Goal: Task Accomplishment & Management: Manage account settings

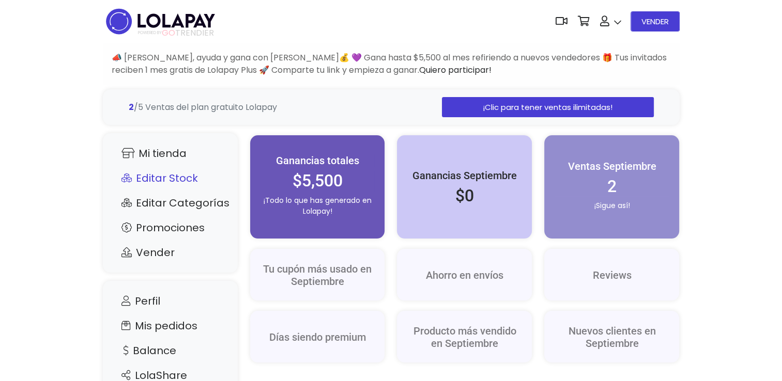
click at [153, 181] on link "Editar Stock" at bounding box center [170, 179] width 114 height 20
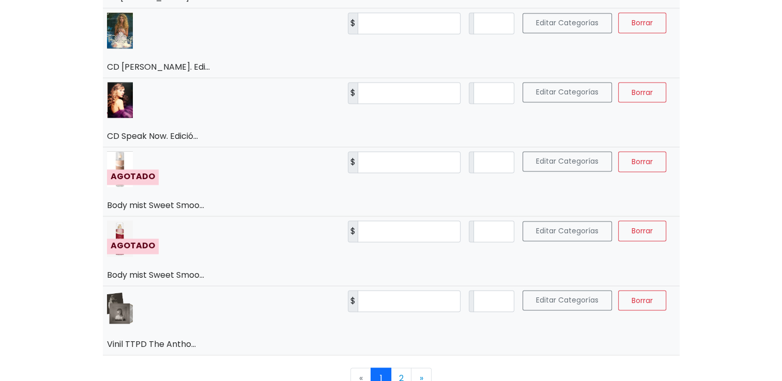
scroll to position [1544, 0]
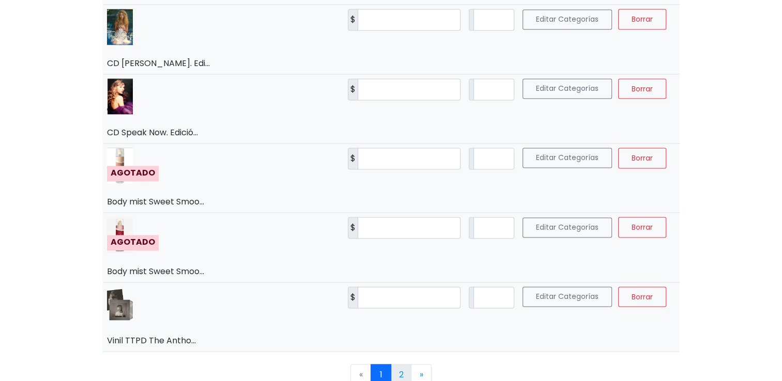
click at [395, 372] on link "2" at bounding box center [401, 374] width 21 height 21
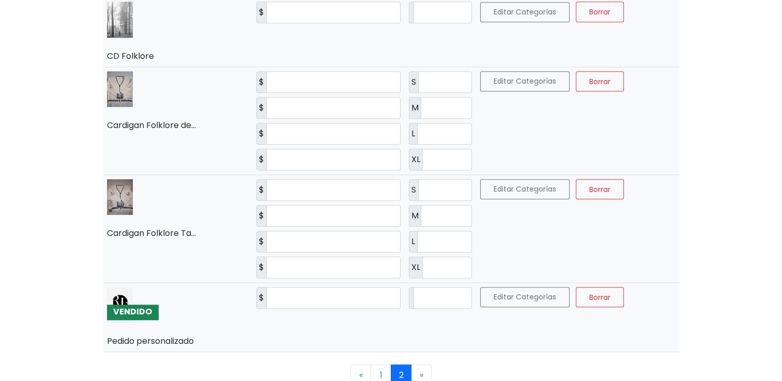
scroll to position [788, 0]
click at [437, 291] on input "*" at bounding box center [443, 298] width 58 height 22
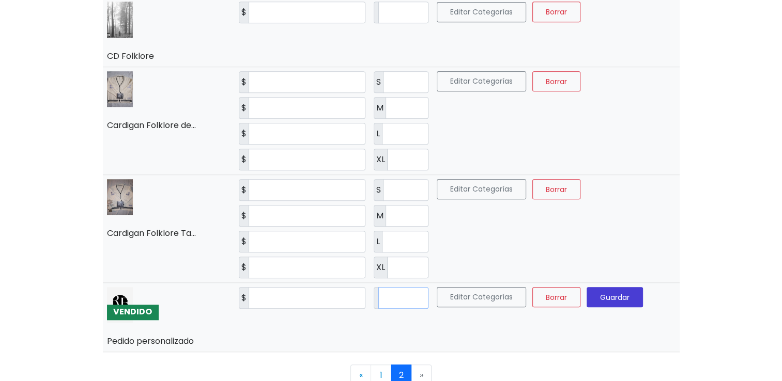
type input "*"
click at [630, 292] on span "Guardar" at bounding box center [614, 297] width 29 height 10
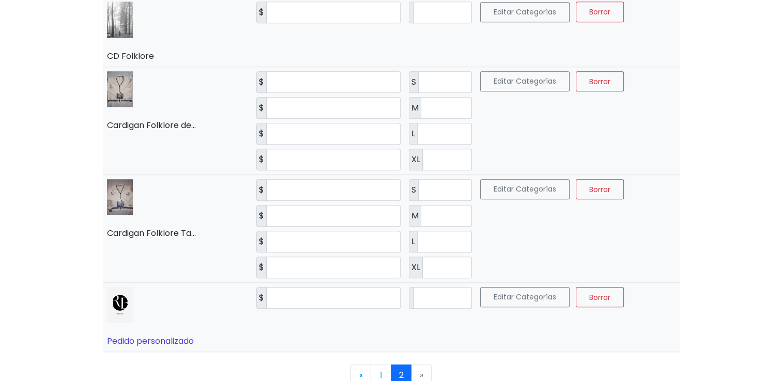
click at [159, 338] on link "Pedido personalizado" at bounding box center [150, 341] width 87 height 12
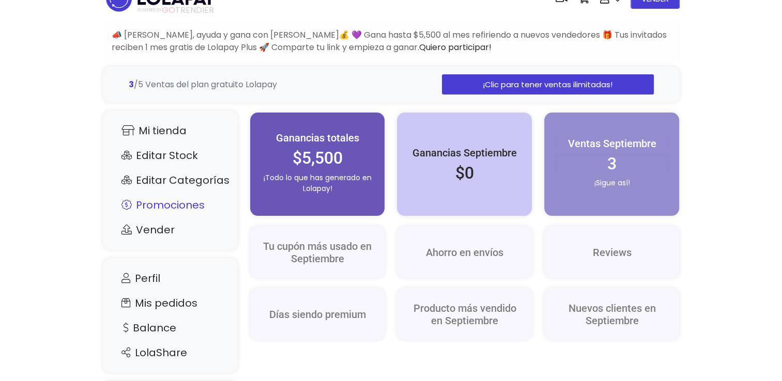
scroll to position [103, 0]
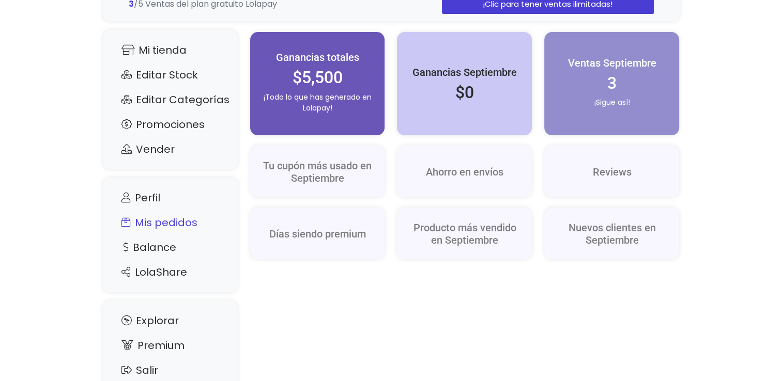
click at [196, 222] on link "Mis pedidos" at bounding box center [170, 223] width 114 height 20
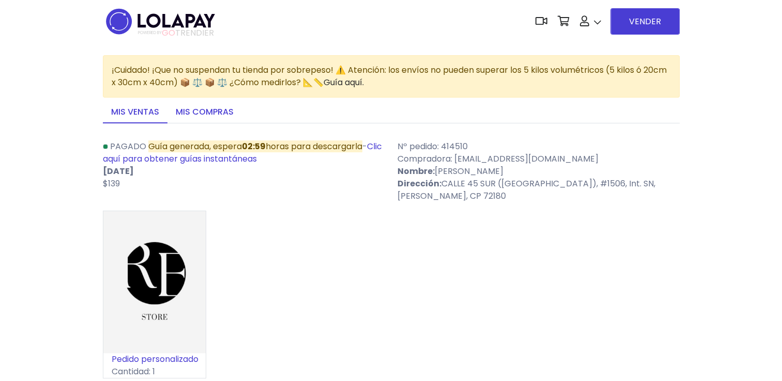
click at [220, 118] on link "Mis compras" at bounding box center [204, 113] width 74 height 22
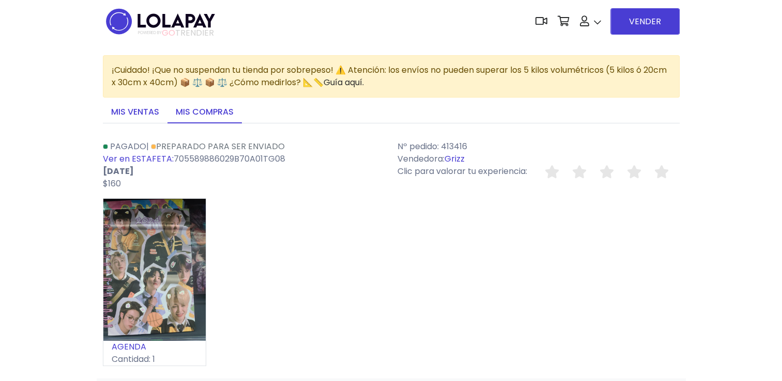
click at [145, 113] on link "Mis ventas" at bounding box center [135, 113] width 65 height 22
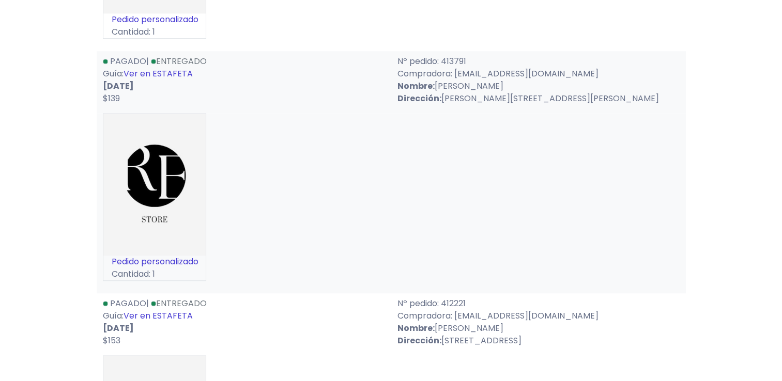
scroll to position [827, 0]
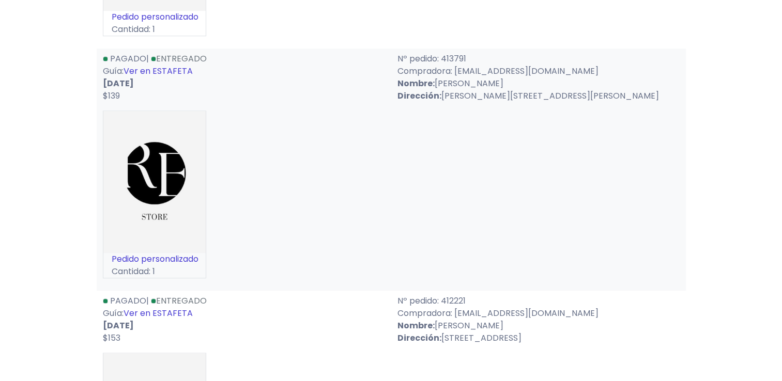
click at [177, 319] on link "Ver en ESTAFETA" at bounding box center [158, 314] width 69 height 12
click at [187, 77] on link "Ver en ESTAFETA" at bounding box center [158, 71] width 69 height 12
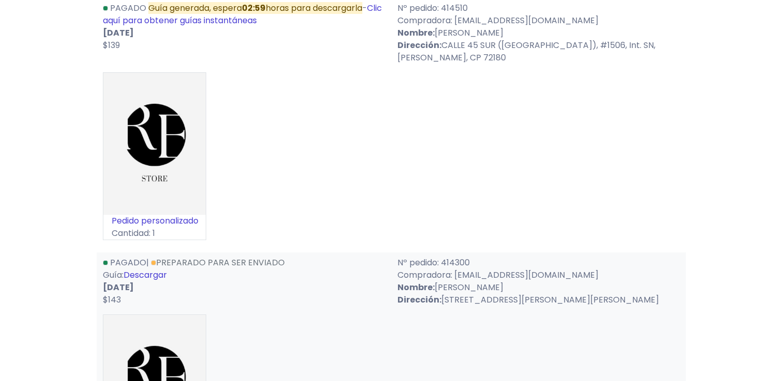
scroll to position [103, 0]
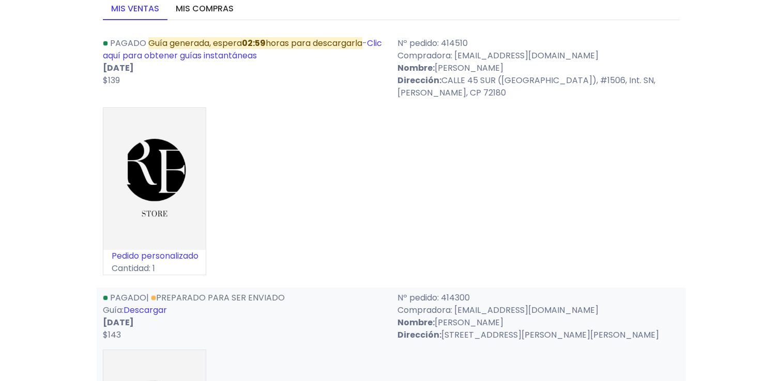
click at [174, 255] on link "Pedido personalizado" at bounding box center [155, 256] width 87 height 12
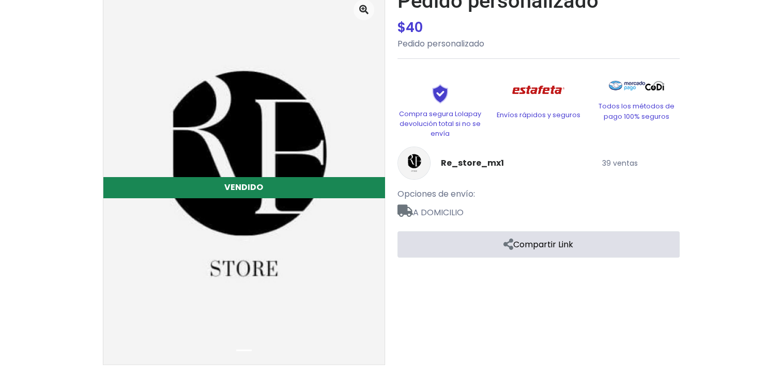
scroll to position [131, 0]
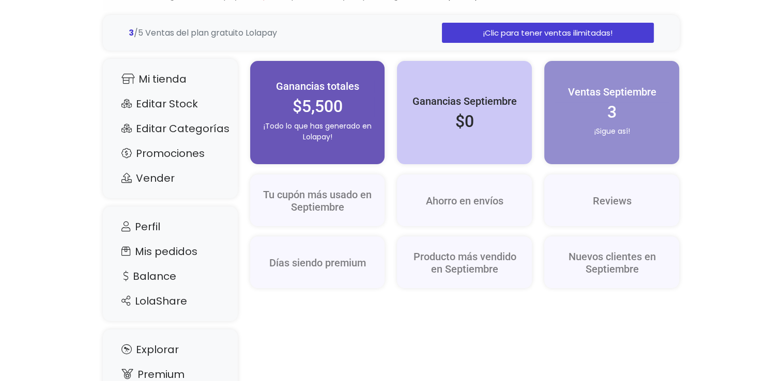
scroll to position [34, 0]
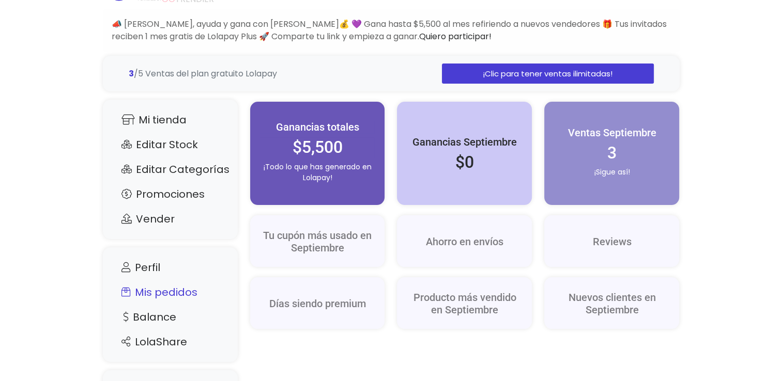
click at [169, 295] on link "Mis pedidos" at bounding box center [170, 293] width 114 height 20
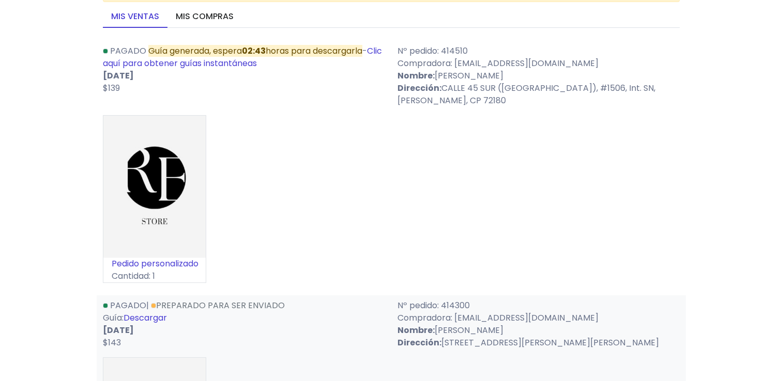
scroll to position [52, 0]
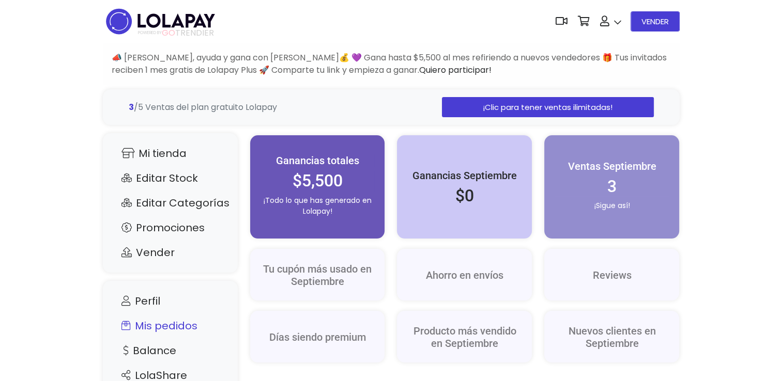
click at [176, 324] on link "Mis pedidos" at bounding box center [170, 326] width 114 height 20
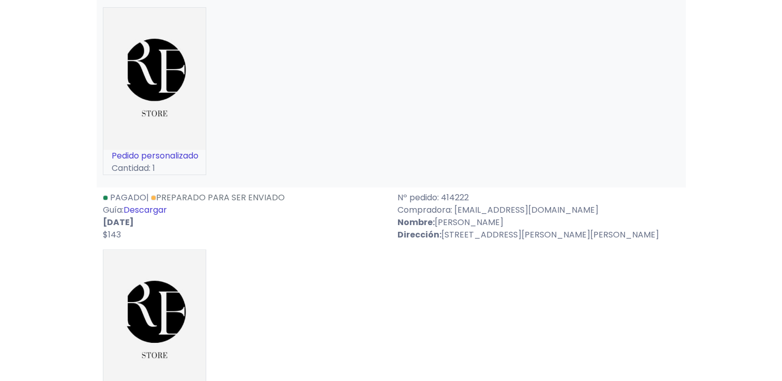
scroll to position [465, 0]
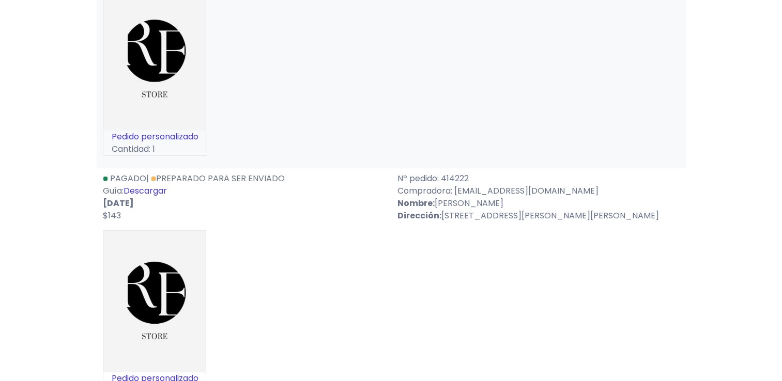
drag, startPoint x: 466, startPoint y: 215, endPoint x: 529, endPoint y: 215, distance: 63.1
click at [529, 210] on p "Nombre: Monica Marisol Macias Martinez" at bounding box center [538, 203] width 282 height 12
click at [436, 270] on div "Pedido personalizado Cantidad: 1" at bounding box center [391, 319] width 577 height 176
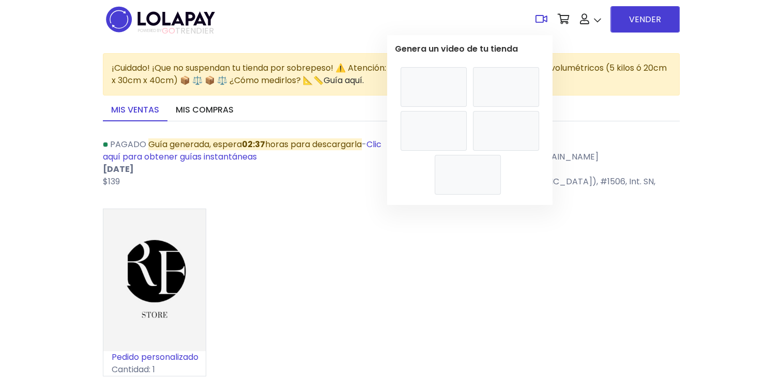
scroll to position [0, 0]
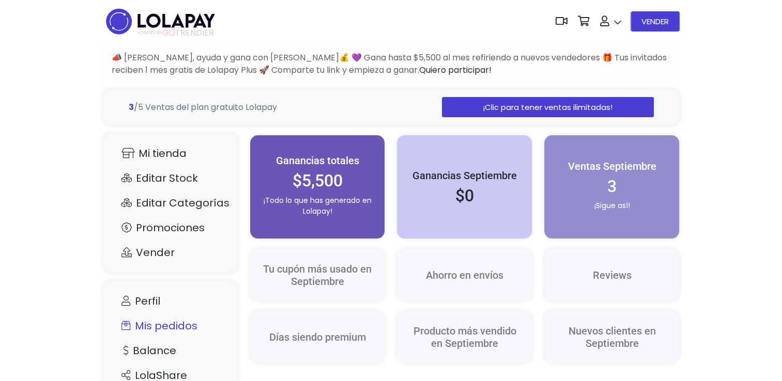
click at [177, 325] on link "Mis pedidos" at bounding box center [170, 326] width 114 height 20
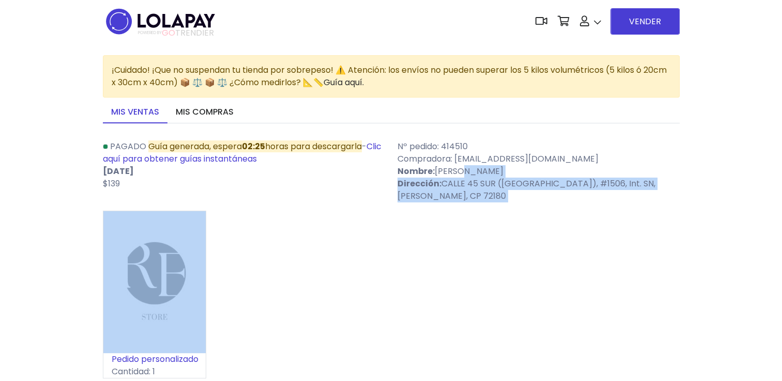
drag, startPoint x: 463, startPoint y: 169, endPoint x: 501, endPoint y: 219, distance: 63.5
drag, startPoint x: 501, startPoint y: 220, endPoint x: 466, endPoint y: 234, distance: 37.5
click at [466, 234] on div "Pedido personalizado Cantidad: 1" at bounding box center [391, 299] width 577 height 176
click at [472, 229] on div "Pedido personalizado Cantidad: 1" at bounding box center [391, 299] width 577 height 176
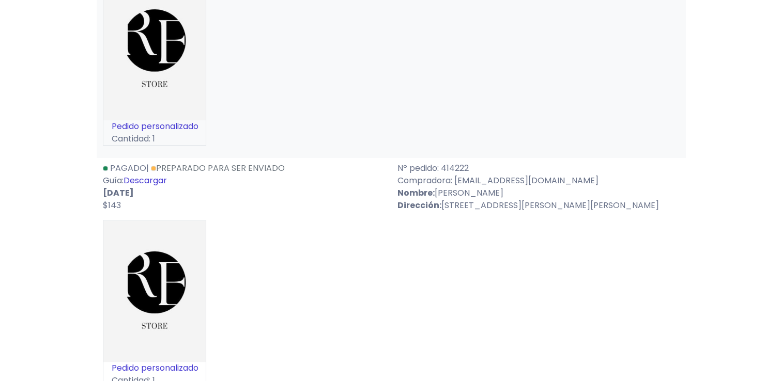
scroll to position [465, 0]
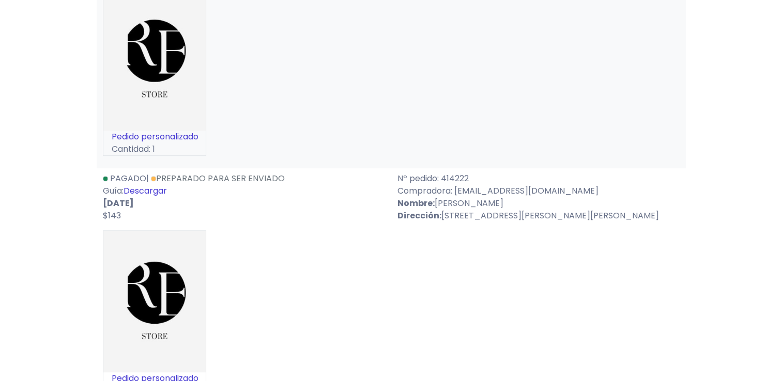
click at [155, 197] on link "Descargar" at bounding box center [145, 191] width 43 height 12
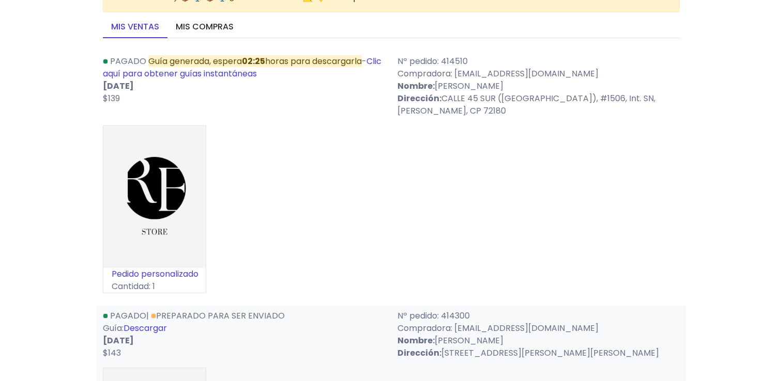
scroll to position [155, 0]
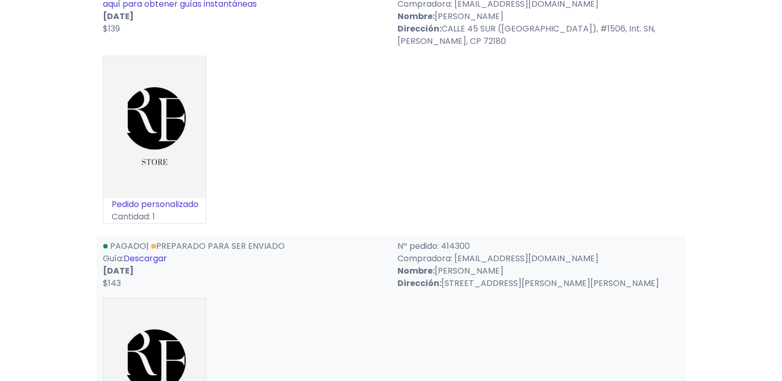
click at [147, 259] on link "Descargar" at bounding box center [145, 259] width 43 height 12
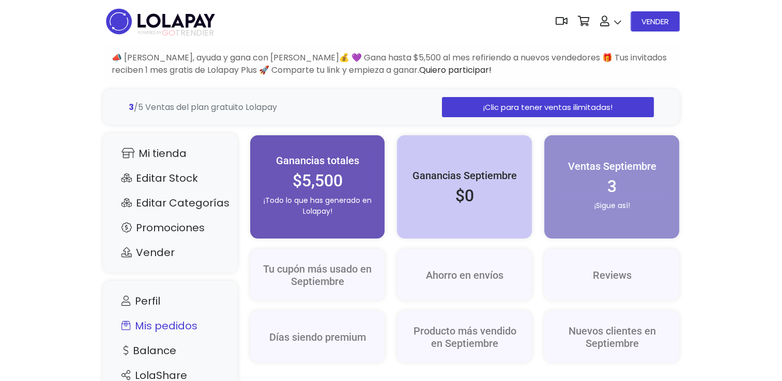
click at [168, 324] on link "Mis pedidos" at bounding box center [170, 326] width 114 height 20
click at [203, 326] on link "Mis pedidos" at bounding box center [170, 326] width 114 height 20
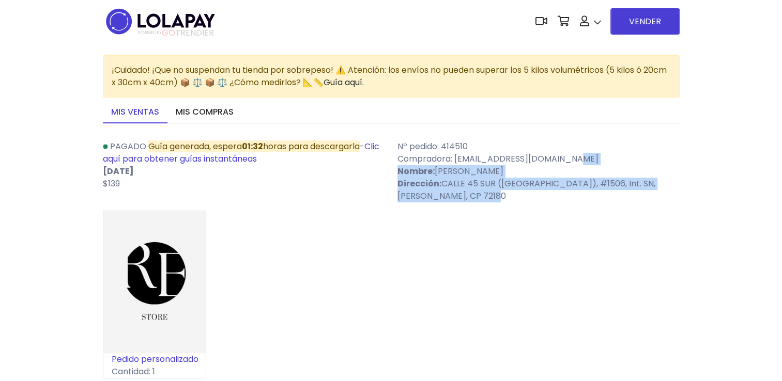
drag, startPoint x: 404, startPoint y: 155, endPoint x: 481, endPoint y: 195, distance: 87.2
click at [481, 195] on div "Nº pedido: 414510 Compradora: rebecagarciats1989@gmail.com Nombre: EMANUEL GUER…" at bounding box center [538, 172] width 295 height 62
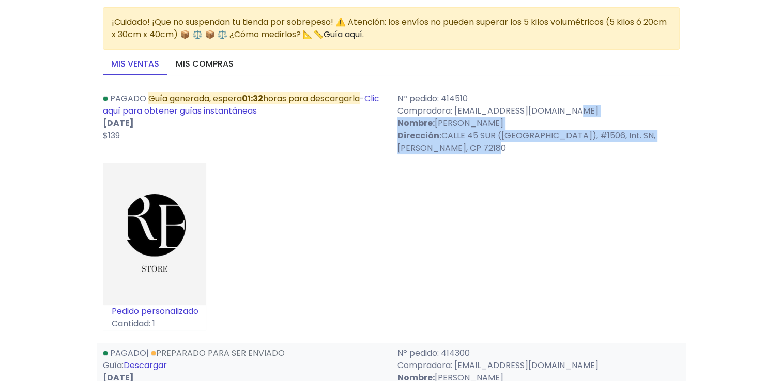
scroll to position [52, 0]
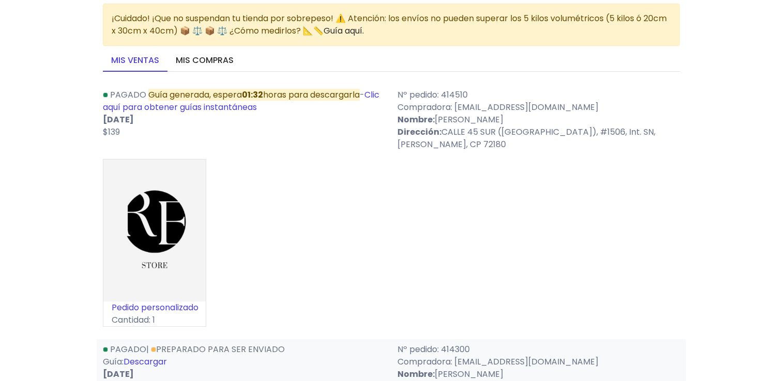
click at [482, 195] on div "Pedido personalizado Cantidad: 1" at bounding box center [391, 247] width 577 height 176
drag, startPoint x: 403, startPoint y: 101, endPoint x: 447, endPoint y: 119, distance: 47.5
click at [447, 119] on div "Nº pedido: 414510 Compradora: rebecagarciats1989@gmail.com Nombre: EMANUEL GUER…" at bounding box center [538, 120] width 295 height 62
drag, startPoint x: 447, startPoint y: 119, endPoint x: 455, endPoint y: 150, distance: 32.1
click at [455, 150] on div "Pagado Guía generada, espera 01:32 horas para descargarla - Clic aquí para obte…" at bounding box center [391, 120] width 589 height 70
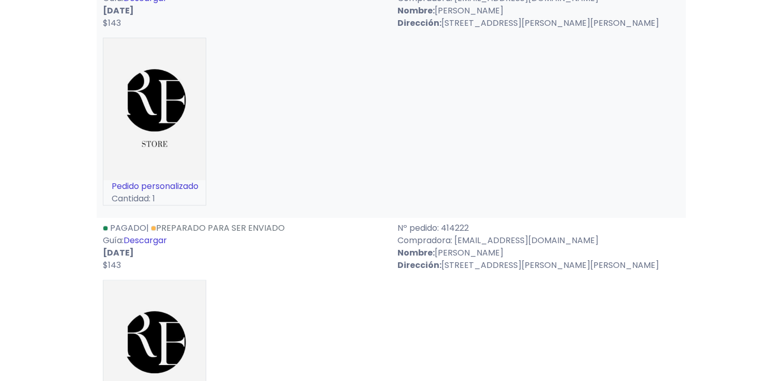
scroll to position [414, 0]
